Goal: Transaction & Acquisition: Subscribe to service/newsletter

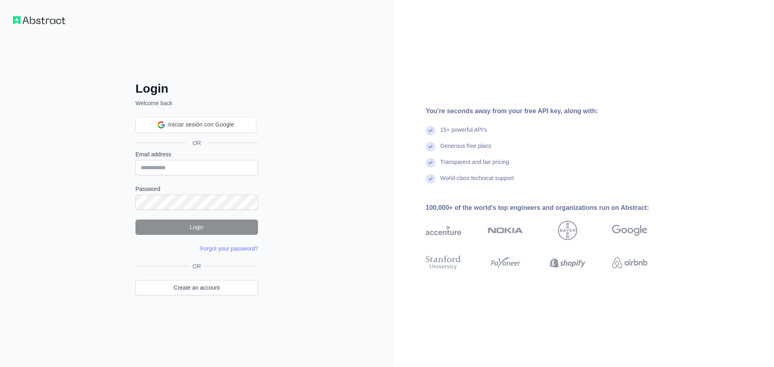
click at [245, 250] on link "Forgot your password?" at bounding box center [229, 249] width 58 height 6
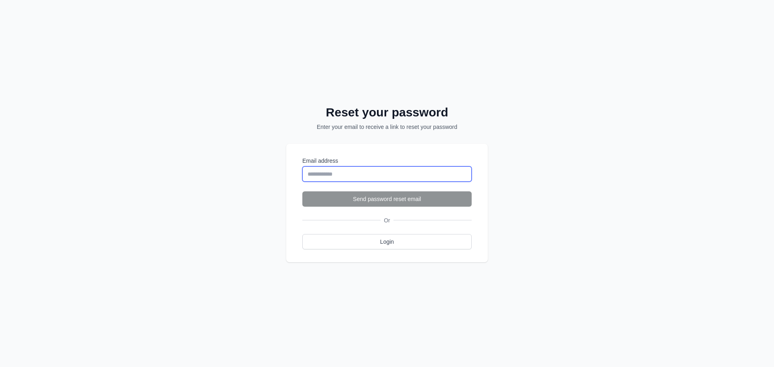
click at [407, 170] on input "Email address" at bounding box center [386, 174] width 169 height 15
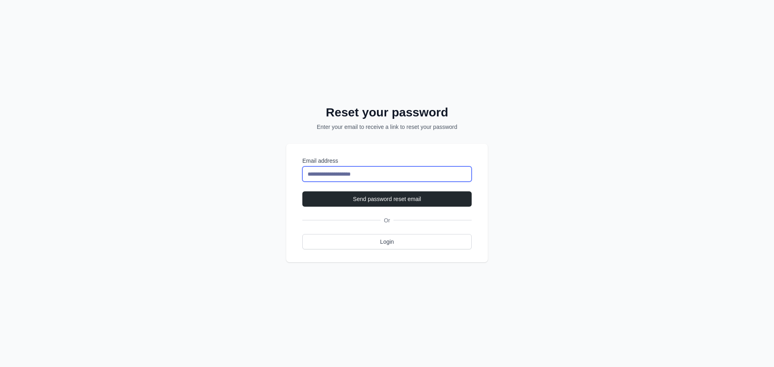
type input "**********"
click at [302, 192] on button "Send password reset email" at bounding box center [386, 199] width 169 height 15
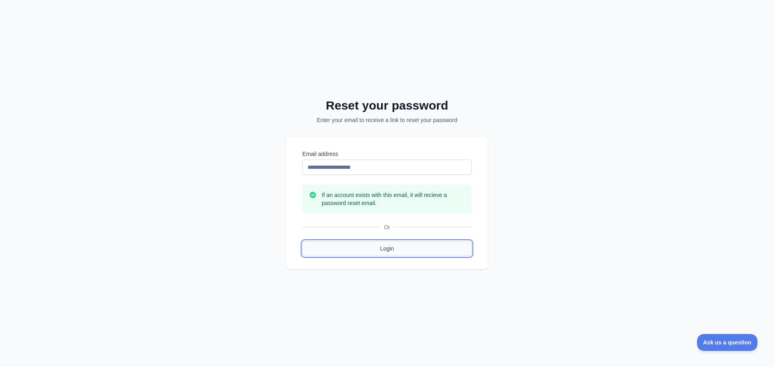
click at [380, 248] on link "Login" at bounding box center [386, 248] width 169 height 15
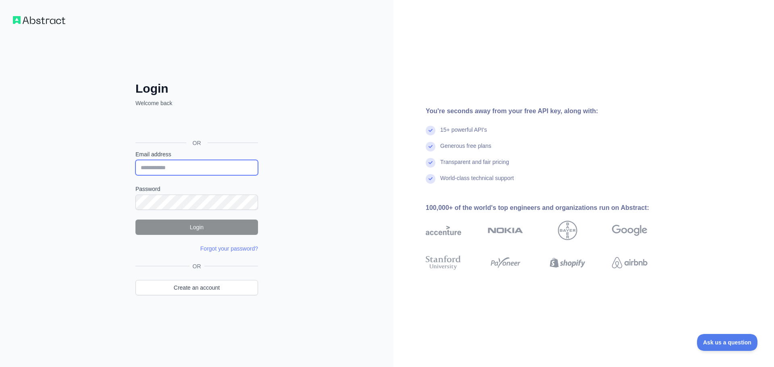
click at [239, 166] on input "Email address" at bounding box center [197, 167] width 123 height 15
type input "**********"
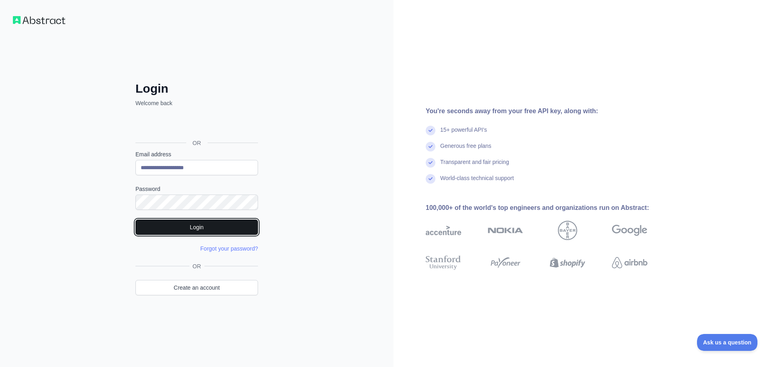
click at [213, 229] on button "Login" at bounding box center [197, 227] width 123 height 15
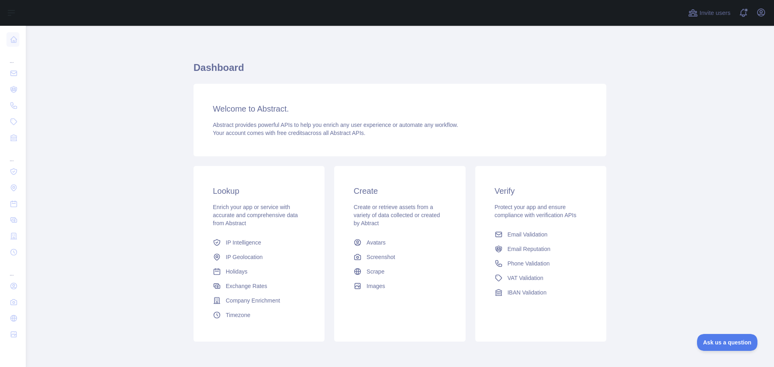
drag, startPoint x: 153, startPoint y: 176, endPoint x: 137, endPoint y: 139, distance: 40.8
click at [153, 176] on main "Dashboard Welcome to Abstract. Abstract provides powerful APIs to help you enri…" at bounding box center [400, 197] width 749 height 342
click at [456, 138] on div "Welcome to Abstract. Abstract provides powerful APIs to help you enrich any use…" at bounding box center [400, 120] width 413 height 73
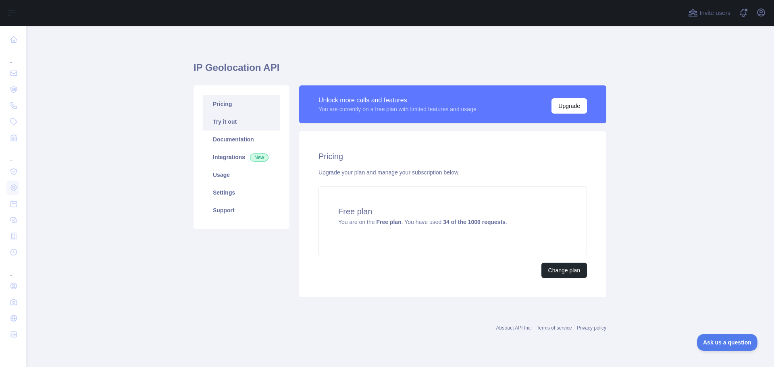
click at [221, 116] on link "Try it out" at bounding box center [241, 122] width 77 height 18
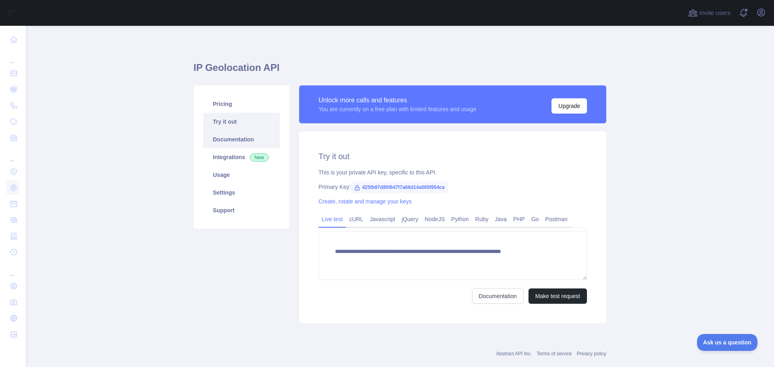
type textarea "**********"
click at [220, 142] on link "Documentation" at bounding box center [241, 140] width 77 height 18
click at [215, 180] on link "Usage" at bounding box center [241, 175] width 77 height 18
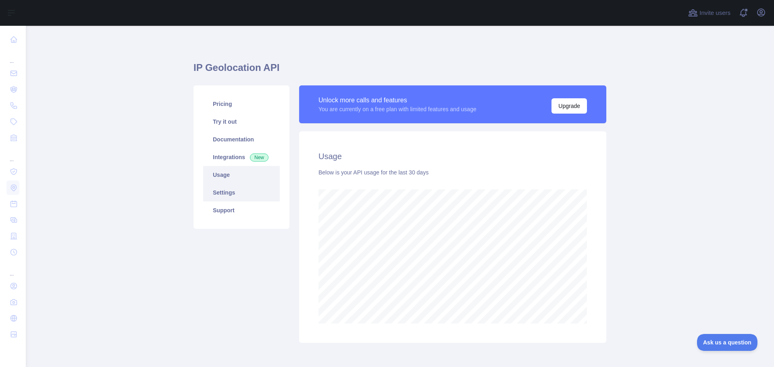
scroll to position [342, 743]
click at [223, 194] on link "Settings" at bounding box center [241, 193] width 77 height 18
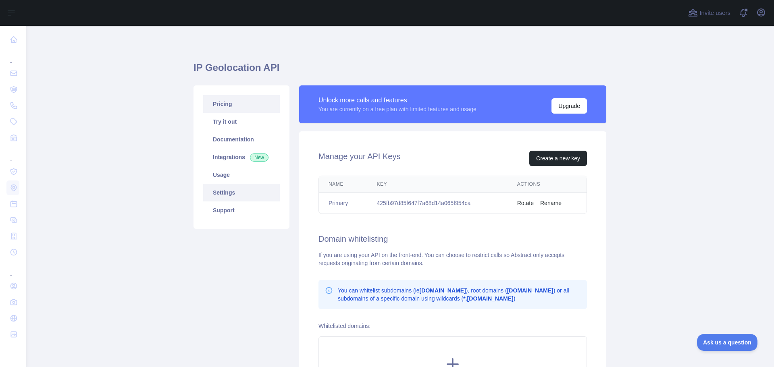
click at [220, 98] on link "Pricing" at bounding box center [241, 104] width 77 height 18
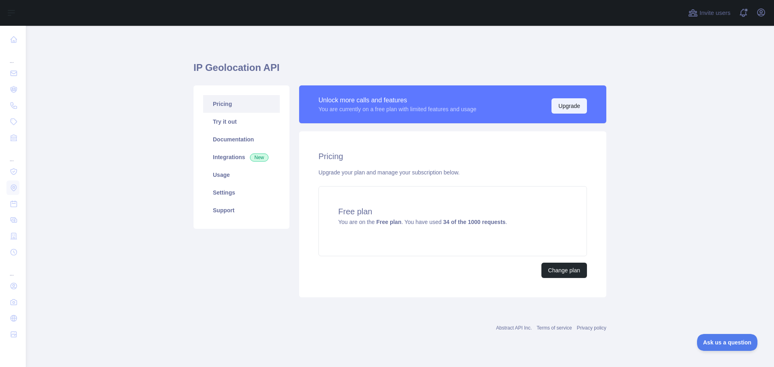
click at [569, 107] on button "Upgrade" at bounding box center [569, 105] width 35 height 15
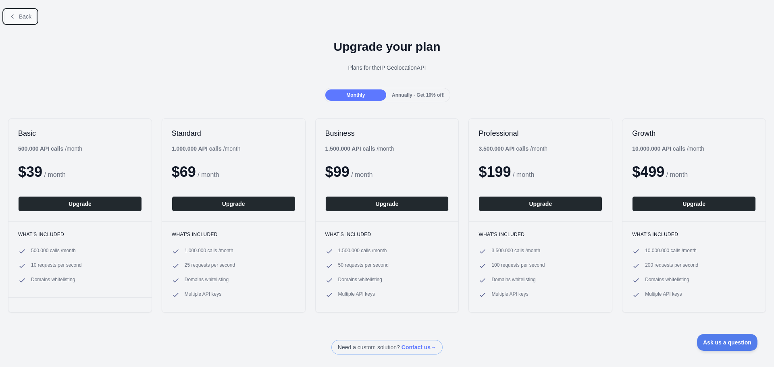
click at [31, 14] on button "Back" at bounding box center [20, 17] width 33 height 14
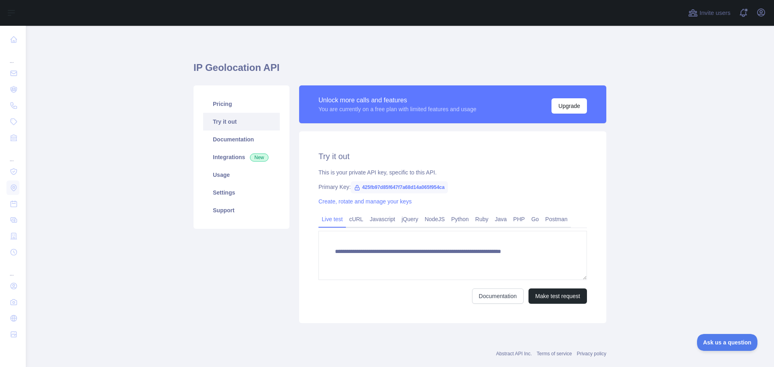
type textarea "**********"
click at [226, 102] on link "Pricing" at bounding box center [241, 104] width 77 height 18
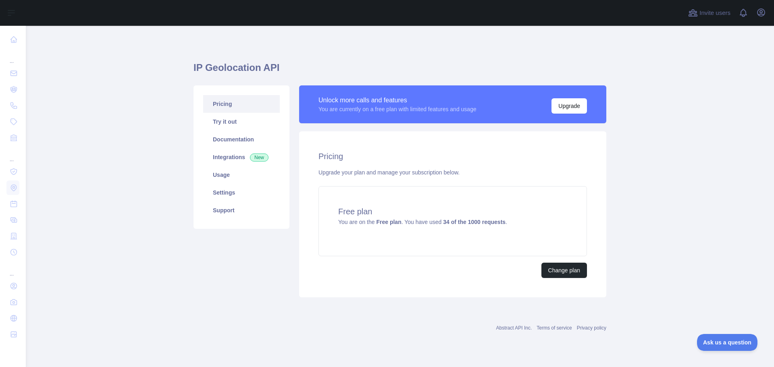
drag, startPoint x: 0, startPoint y: 0, endPoint x: 243, endPoint y: 103, distance: 264.1
click at [243, 103] on link "Pricing" at bounding box center [241, 104] width 77 height 18
